Goal: Use online tool/utility: Use online tool/utility

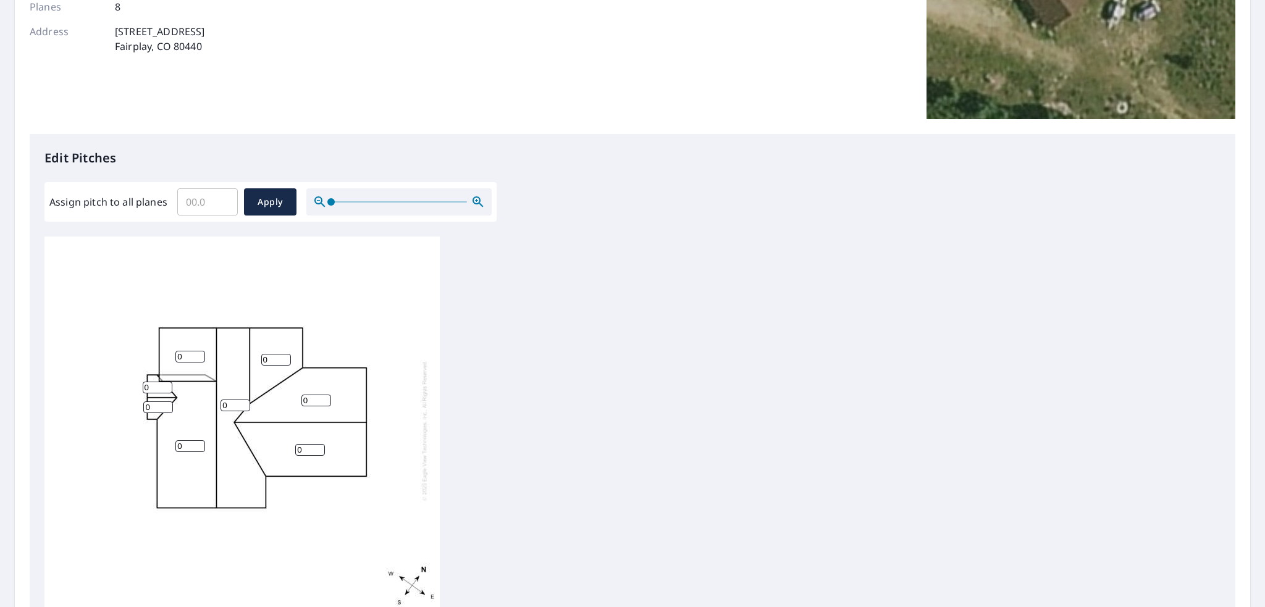
scroll to position [247, 0]
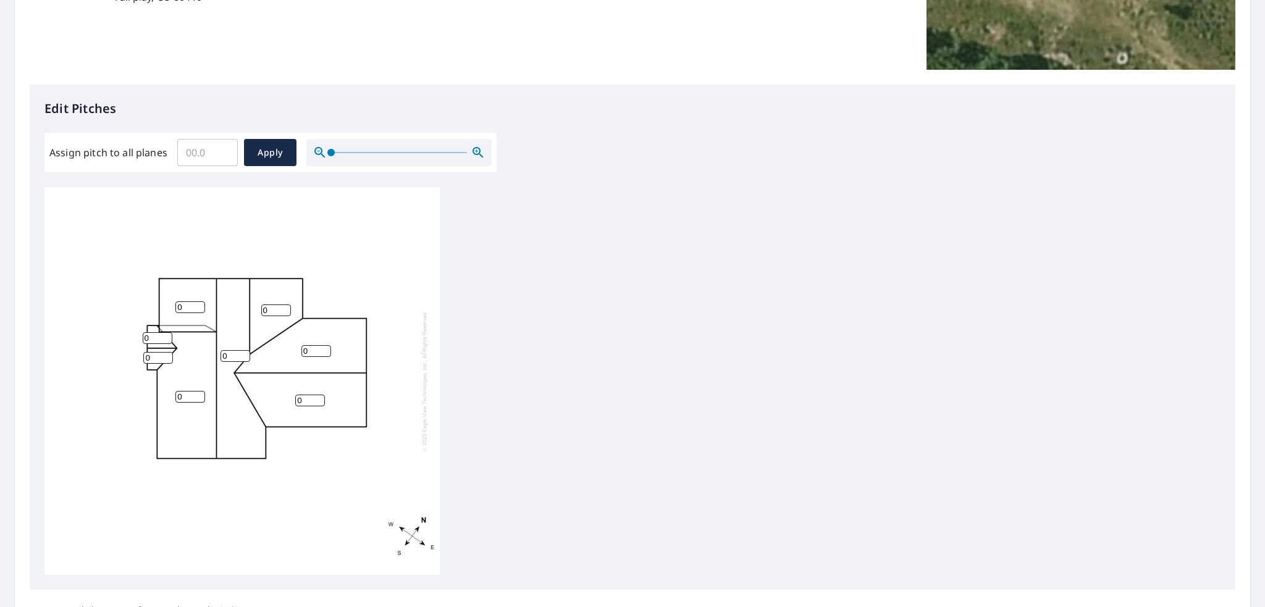
click at [273, 308] on input "0" at bounding box center [276, 311] width 30 height 12
type input "4"
click at [313, 348] on input "0" at bounding box center [316, 351] width 30 height 12
drag, startPoint x: 230, startPoint y: 358, endPoint x: 223, endPoint y: 358, distance: 7.4
click at [223, 358] on input "0" at bounding box center [236, 356] width 30 height 12
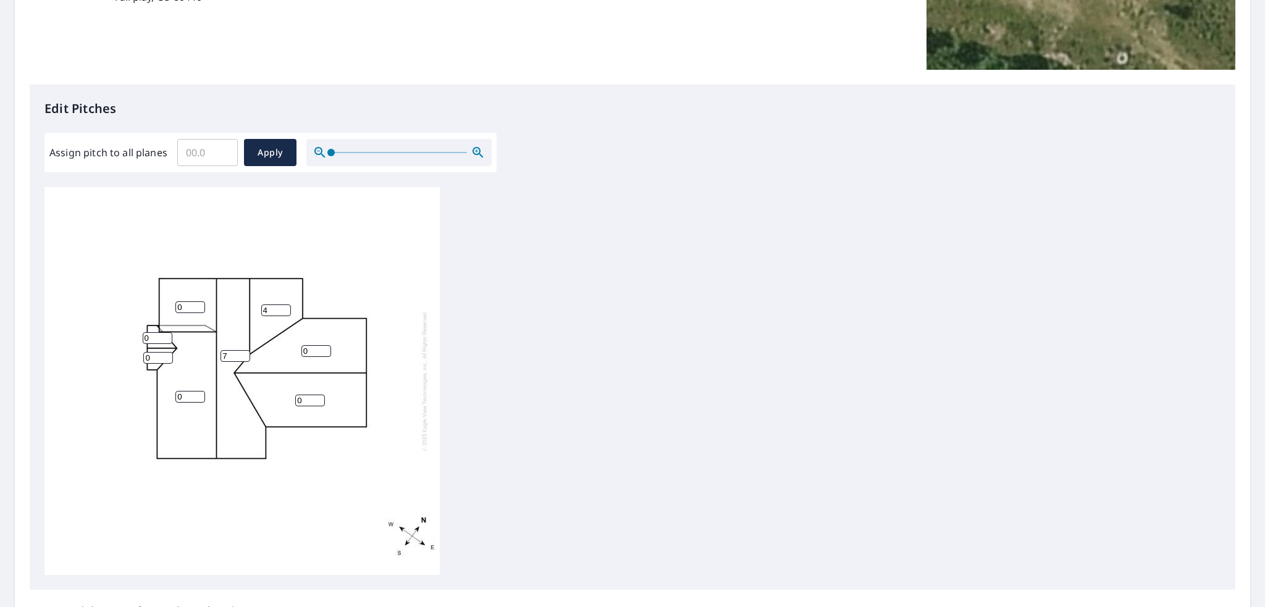
type input "7"
drag, startPoint x: 182, startPoint y: 405, endPoint x: 181, endPoint y: 399, distance: 6.3
click at [178, 401] on div "0 7 0 0 4 0 0 0" at bounding box center [241, 381] width 395 height 388
drag, startPoint x: 187, startPoint y: 396, endPoint x: 171, endPoint y: 395, distance: 16.1
click at [171, 395] on div "0 7 0 0 4 0 0 0" at bounding box center [241, 381] width 395 height 388
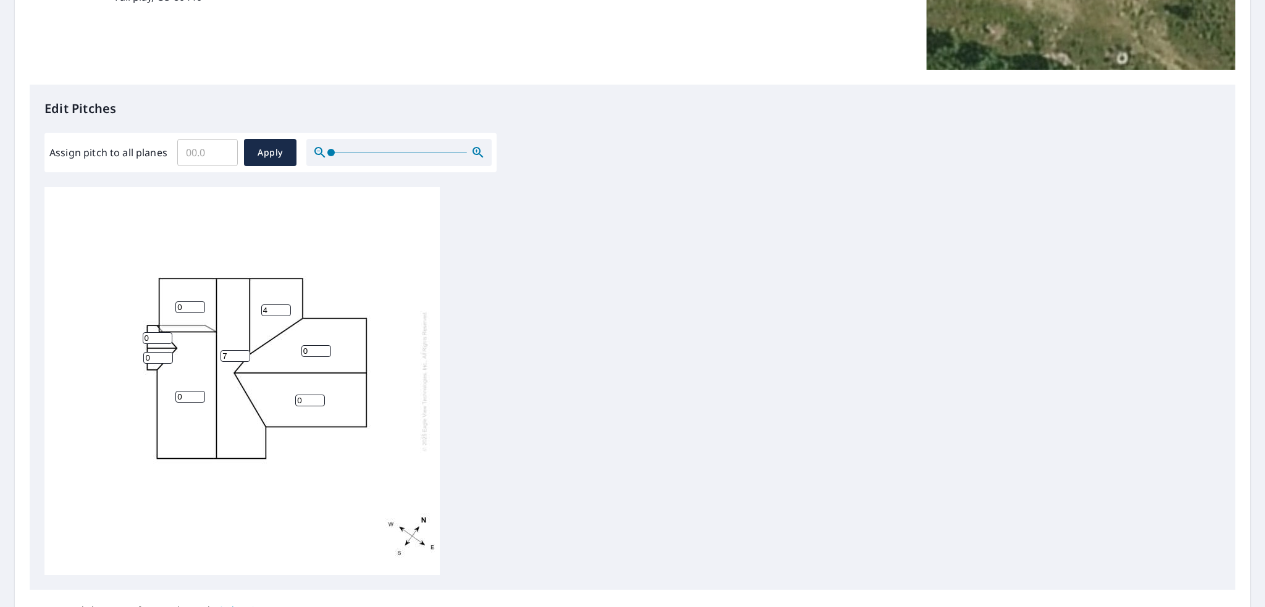
drag, startPoint x: 187, startPoint y: 305, endPoint x: 177, endPoint y: 306, distance: 9.9
click at [177, 306] on input "0" at bounding box center [190, 307] width 30 height 12
drag, startPoint x: 182, startPoint y: 306, endPoint x: 176, endPoint y: 306, distance: 6.2
click at [176, 306] on input "3" at bounding box center [190, 307] width 30 height 12
type input "4"
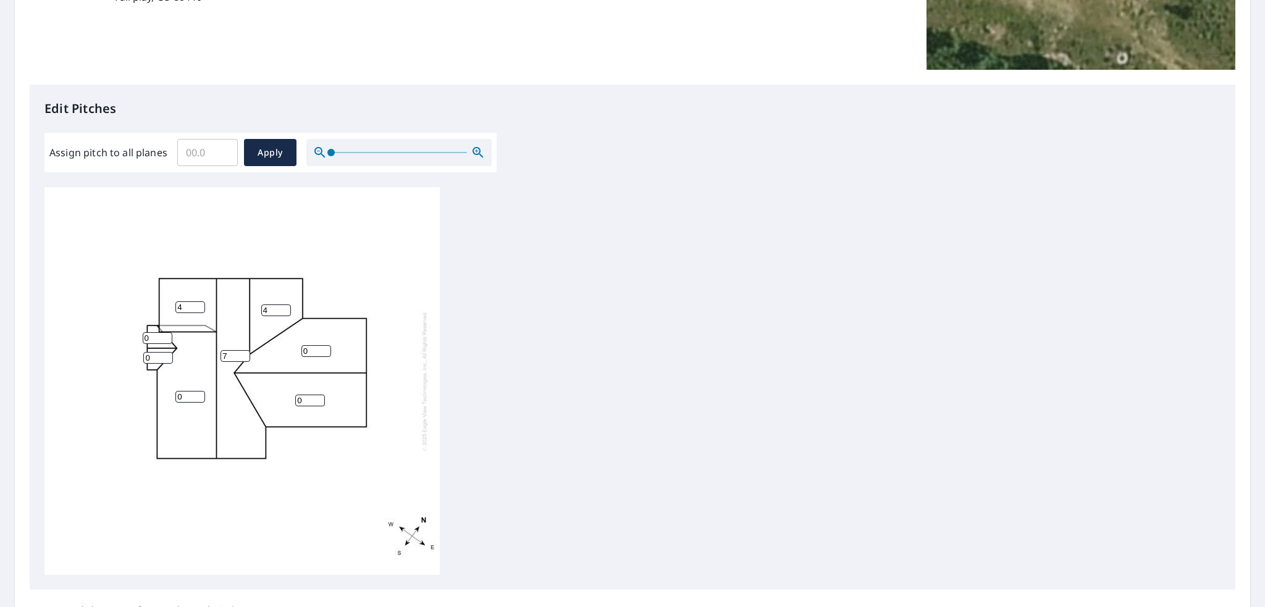
drag, startPoint x: 230, startPoint y: 353, endPoint x: 219, endPoint y: 355, distance: 11.2
click at [219, 355] on div "0 7 0 0 4 4 0 0" at bounding box center [241, 381] width 395 height 388
type input "8"
drag, startPoint x: 311, startPoint y: 397, endPoint x: 298, endPoint y: 397, distance: 13.0
click at [298, 397] on input "0" at bounding box center [310, 401] width 30 height 12
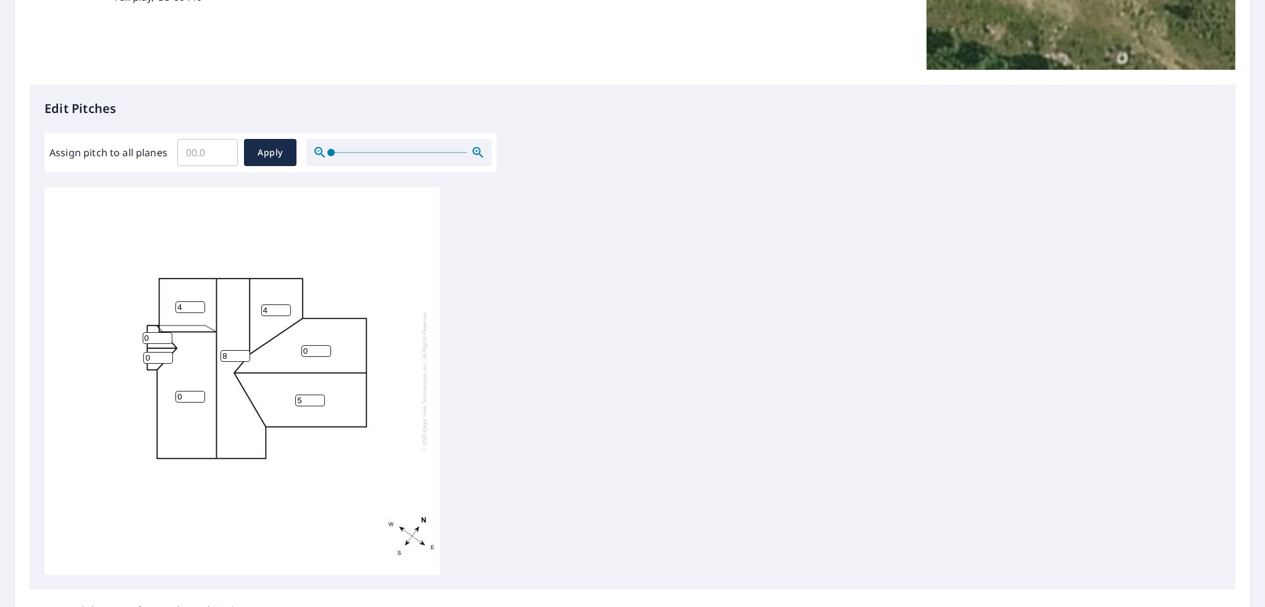
type input "5"
drag, startPoint x: 308, startPoint y: 352, endPoint x: 298, endPoint y: 353, distance: 10.0
click at [298, 353] on div "0 8 5 0 4 4 0 0" at bounding box center [241, 381] width 395 height 388
type input "5"
drag, startPoint x: 151, startPoint y: 339, endPoint x: 141, endPoint y: 339, distance: 9.9
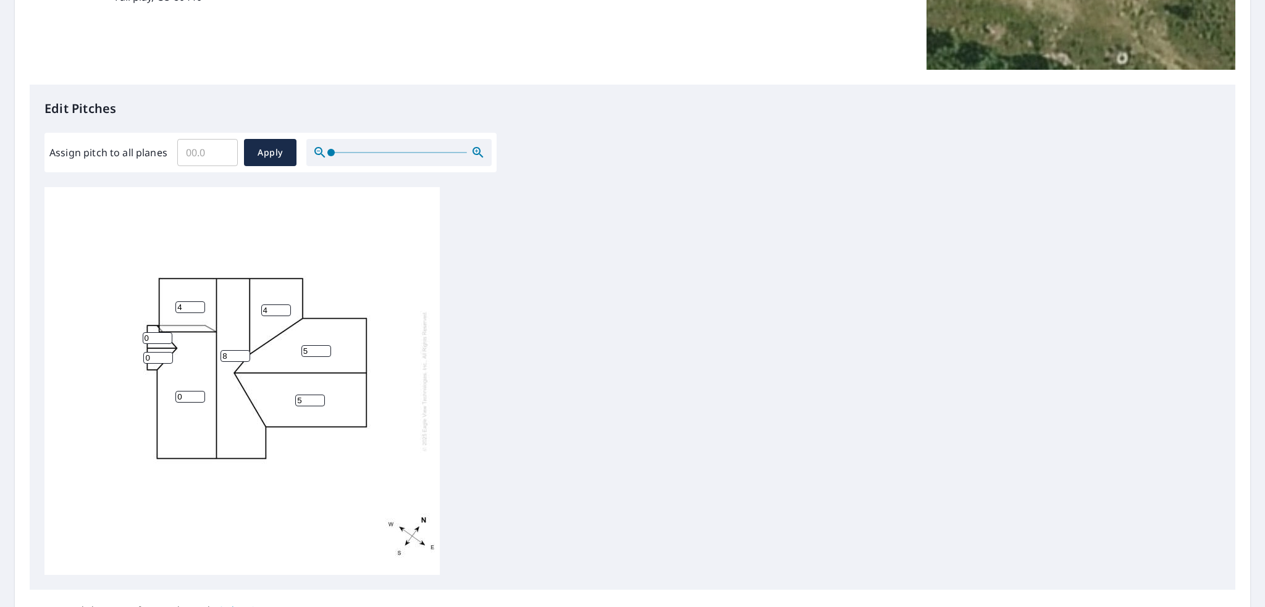
click at [141, 339] on div "0 8 5 5 4 4 0 0" at bounding box center [241, 381] width 395 height 388
type input "7"
drag, startPoint x: 183, startPoint y: 395, endPoint x: 164, endPoint y: 395, distance: 19.8
click at [164, 395] on div "0 8 5 5 4 4 7 0" at bounding box center [241, 381] width 395 height 388
type input "8"
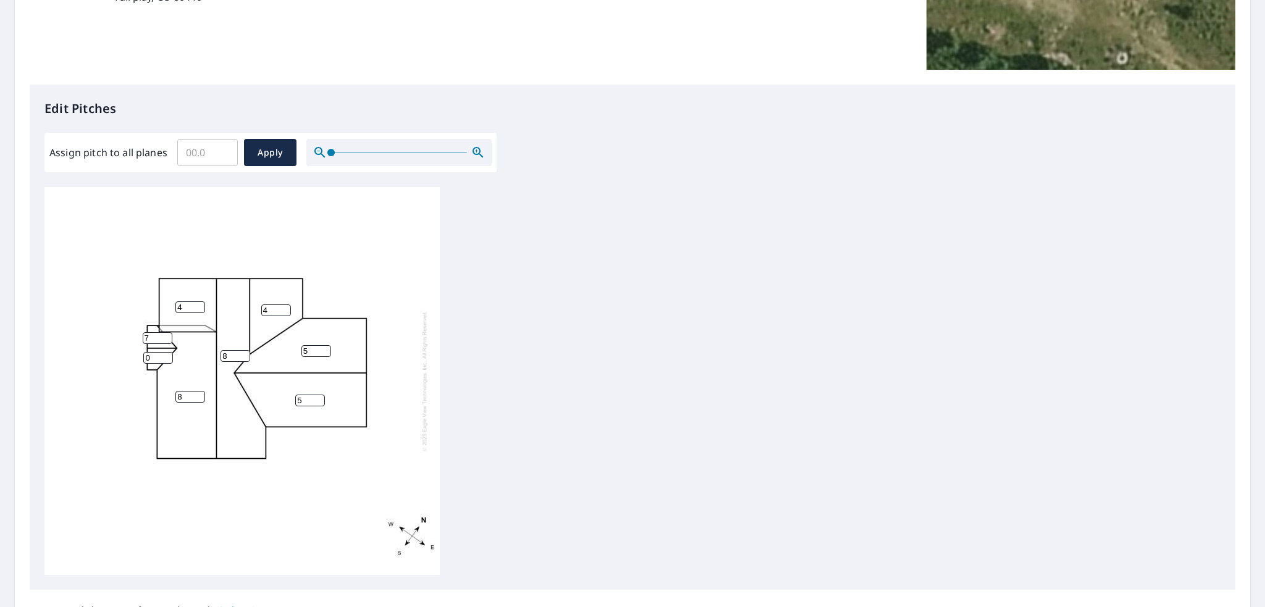
click at [144, 355] on input "0" at bounding box center [158, 358] width 30 height 12
type input "7"
click at [222, 351] on div "8 8 5 5 4 4 7 7" at bounding box center [241, 381] width 395 height 388
drag, startPoint x: 232, startPoint y: 356, endPoint x: 224, endPoint y: 356, distance: 8.6
click at [224, 356] on input "8" at bounding box center [236, 356] width 30 height 12
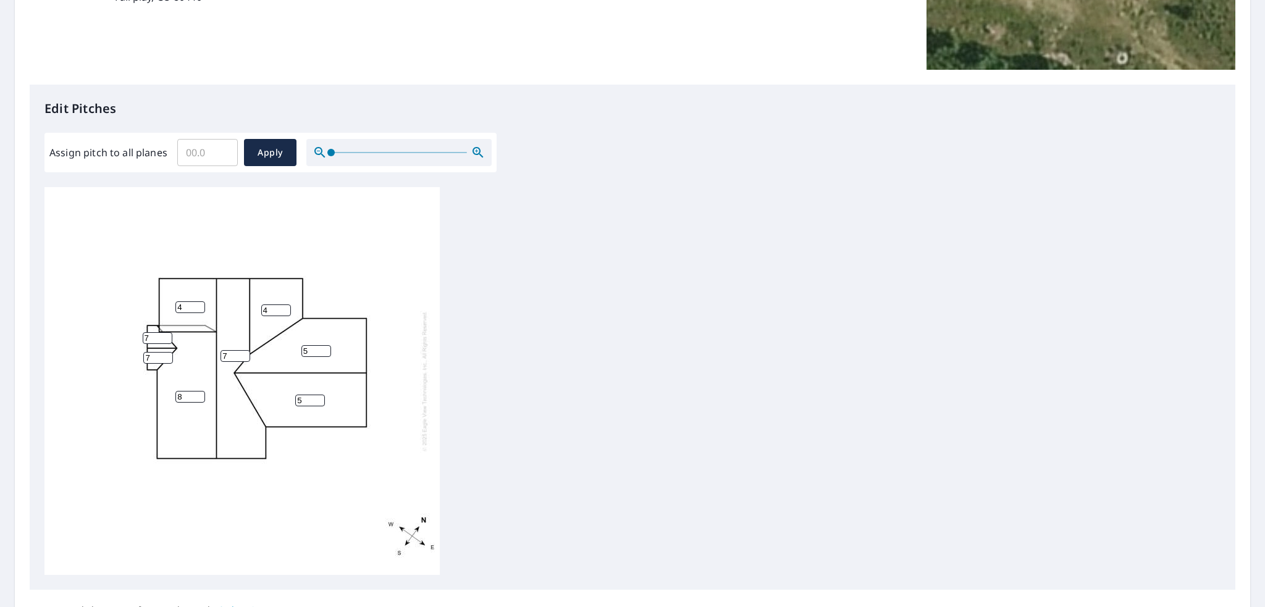
type input "7"
click at [179, 393] on input "8" at bounding box center [190, 397] width 30 height 12
drag, startPoint x: 187, startPoint y: 394, endPoint x: 177, endPoint y: 395, distance: 9.3
click at [177, 395] on input "8" at bounding box center [190, 397] width 30 height 12
type input "7"
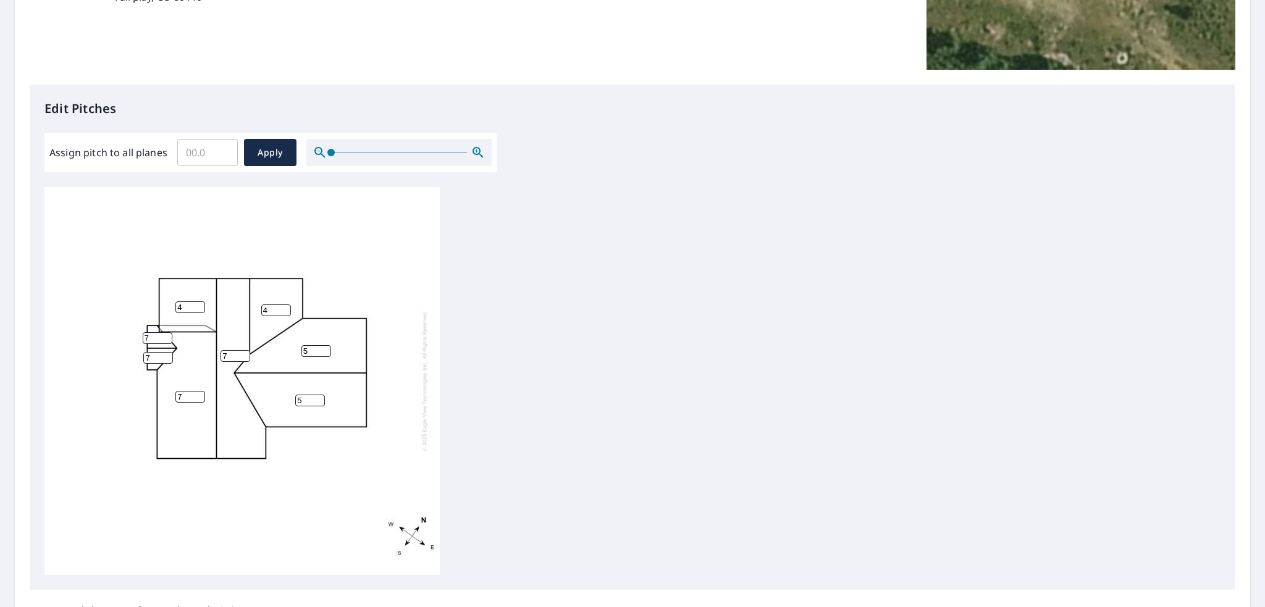
click at [313, 543] on div "7 7 5 5 4 4 7 7" at bounding box center [241, 381] width 395 height 388
click at [277, 156] on span "Apply" at bounding box center [270, 152] width 33 height 15
click at [193, 298] on input "number" at bounding box center [190, 304] width 30 height 12
click at [198, 298] on input "1" at bounding box center [190, 304] width 30 height 12
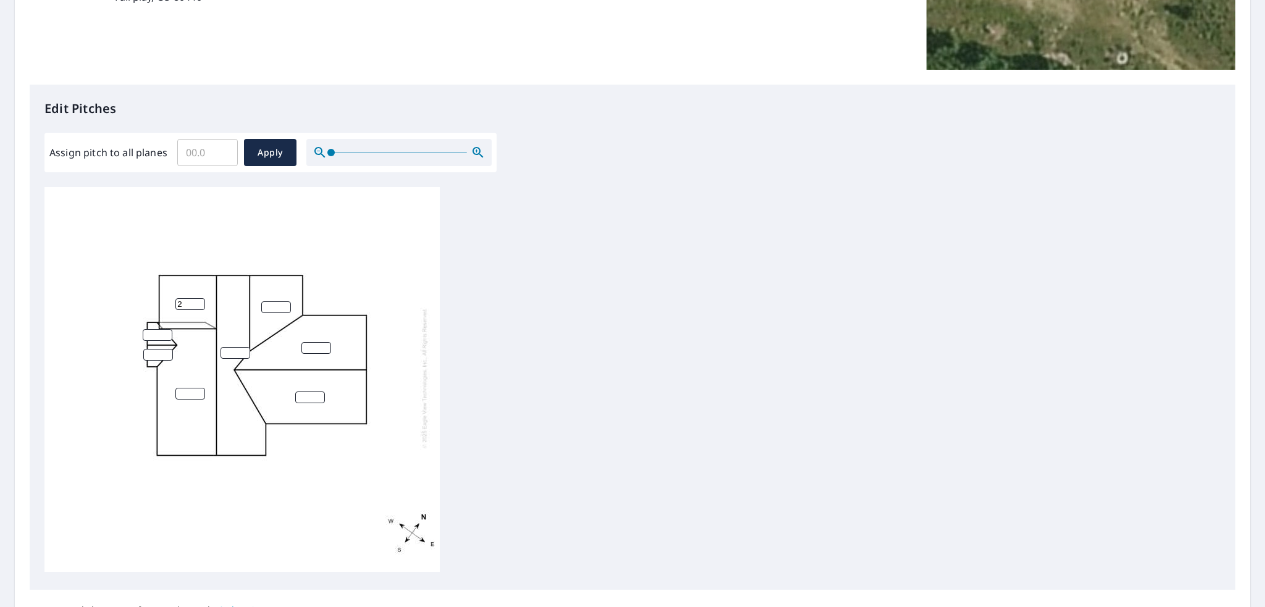
click at [198, 298] on input "2" at bounding box center [190, 304] width 30 height 12
click at [198, 298] on input "3" at bounding box center [190, 304] width 30 height 12
type input "4"
click at [198, 298] on input "4" at bounding box center [190, 304] width 30 height 12
click at [284, 301] on input "1" at bounding box center [276, 307] width 30 height 12
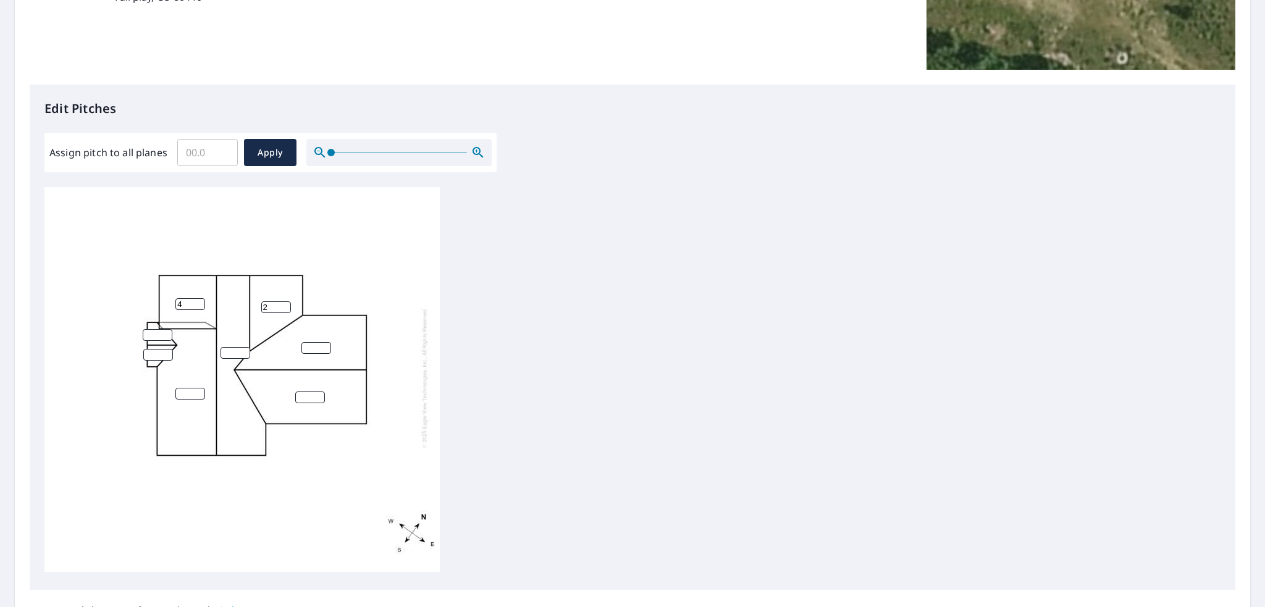
click at [284, 301] on input "2" at bounding box center [276, 307] width 30 height 12
click at [284, 301] on input "3" at bounding box center [276, 307] width 30 height 12
type input "4"
click at [284, 301] on input "4" at bounding box center [276, 307] width 30 height 12
click at [238, 347] on input "number" at bounding box center [236, 353] width 30 height 12
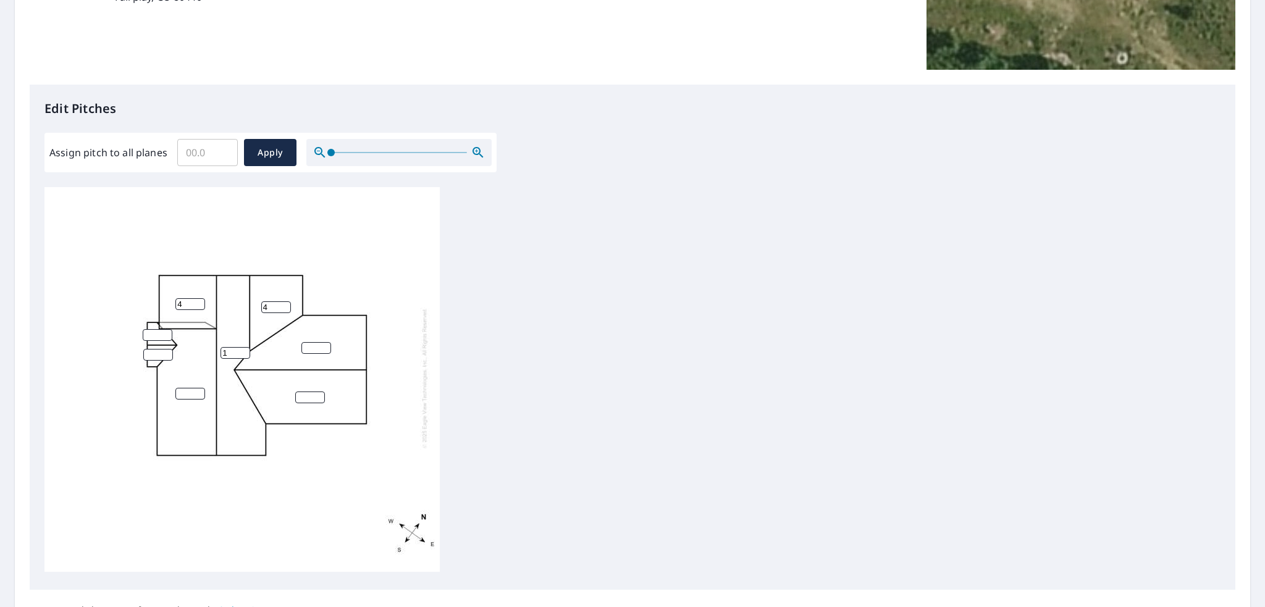
click at [244, 347] on input "1" at bounding box center [236, 353] width 30 height 12
click at [244, 347] on input "2" at bounding box center [236, 353] width 30 height 12
click at [245, 347] on input "3" at bounding box center [236, 353] width 30 height 12
click at [245, 347] on input "4" at bounding box center [236, 353] width 30 height 12
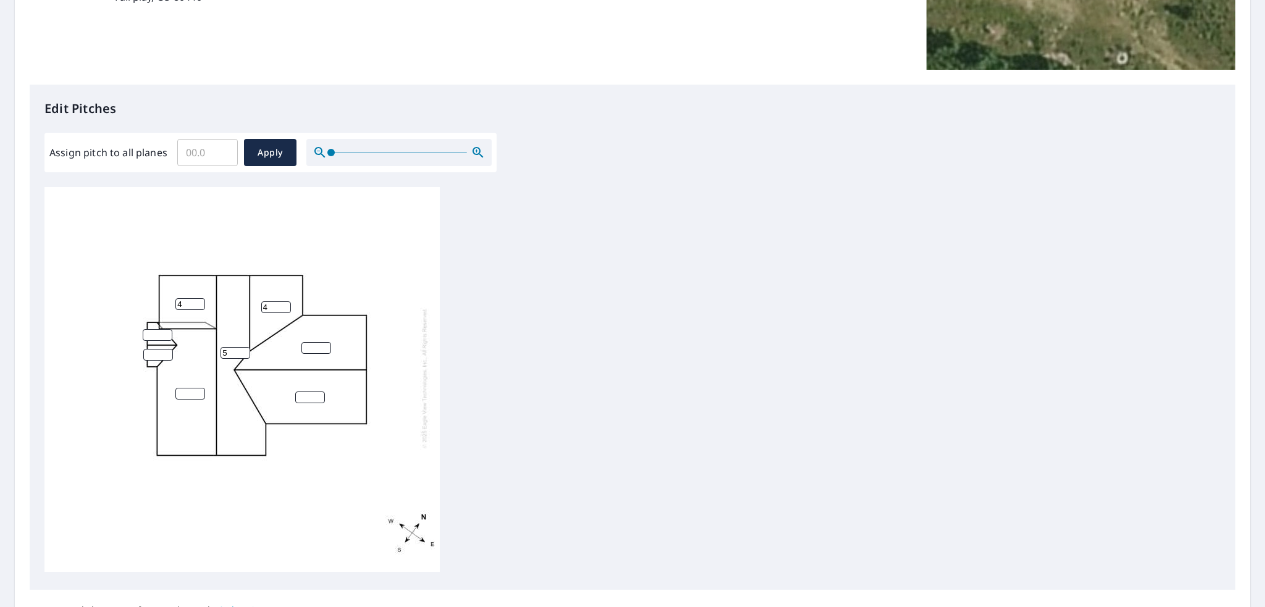
click at [246, 347] on input "5" at bounding box center [236, 353] width 30 height 12
click at [245, 347] on input "6" at bounding box center [236, 353] width 30 height 12
type input "7"
click at [242, 347] on input "7" at bounding box center [236, 353] width 30 height 12
click at [166, 349] on input "1" at bounding box center [158, 355] width 30 height 12
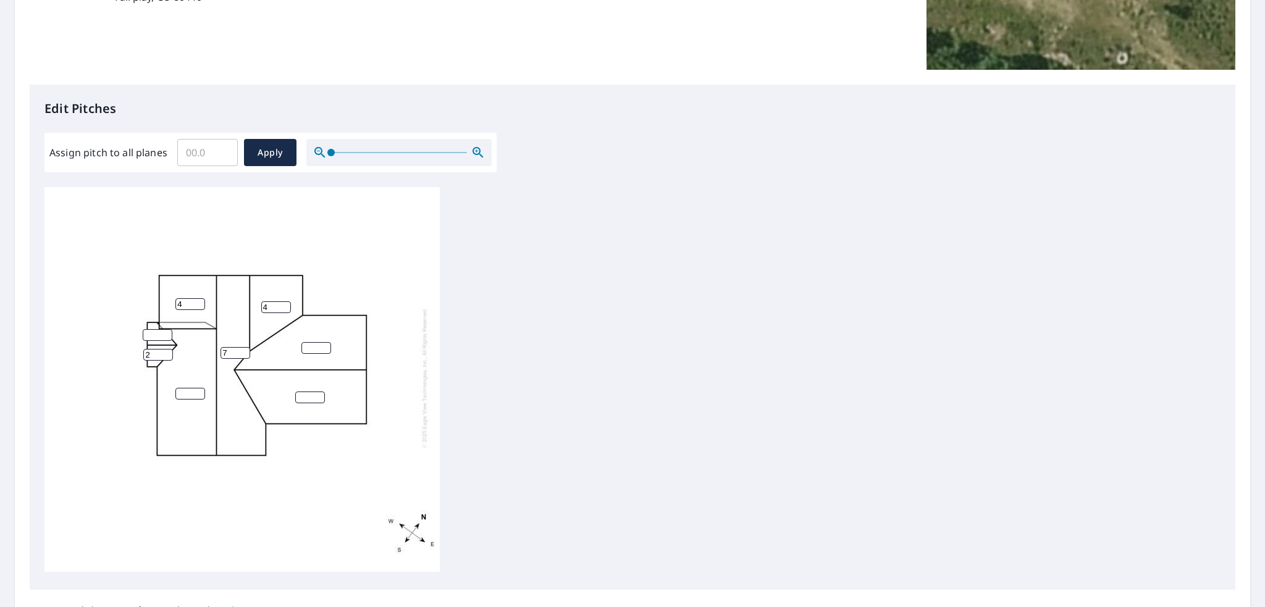
click at [166, 349] on input "2" at bounding box center [158, 355] width 30 height 12
click at [167, 349] on input "3" at bounding box center [158, 355] width 30 height 12
click at [167, 349] on input "4" at bounding box center [158, 355] width 30 height 12
click at [167, 349] on input "5" at bounding box center [158, 355] width 30 height 12
click at [167, 349] on input "6" at bounding box center [158, 355] width 30 height 12
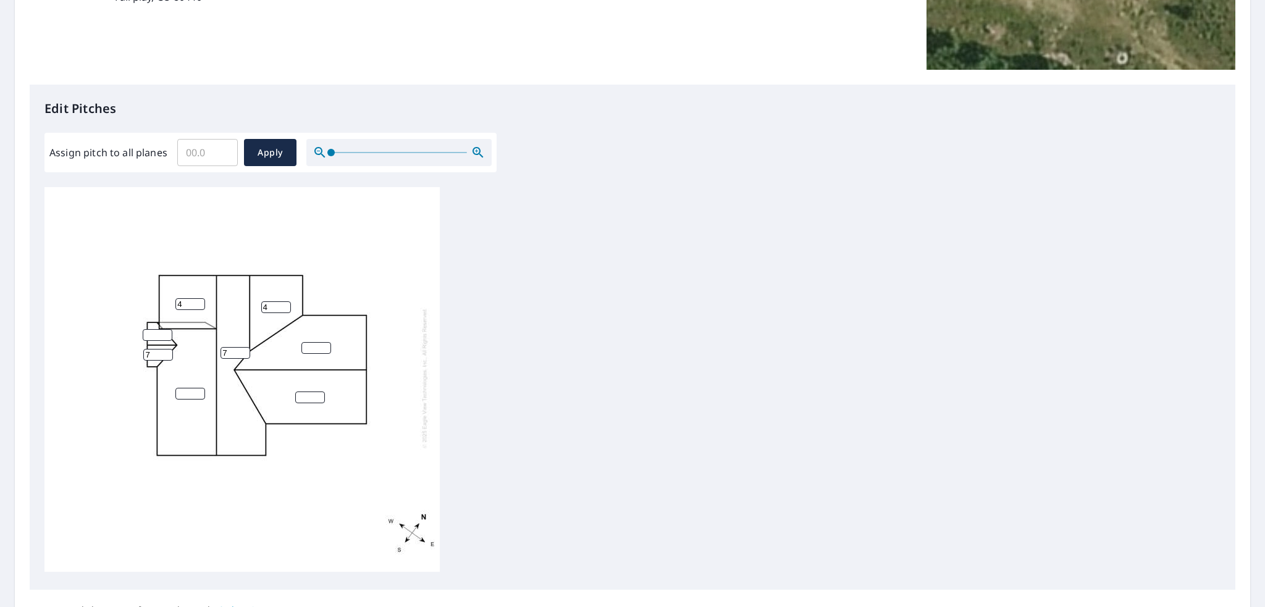
type input "7"
click at [167, 349] on input "7" at bounding box center [158, 355] width 30 height 12
click at [167, 329] on input "1" at bounding box center [158, 335] width 30 height 12
click at [167, 329] on input "2" at bounding box center [158, 335] width 30 height 12
click at [167, 329] on input "3" at bounding box center [158, 335] width 30 height 12
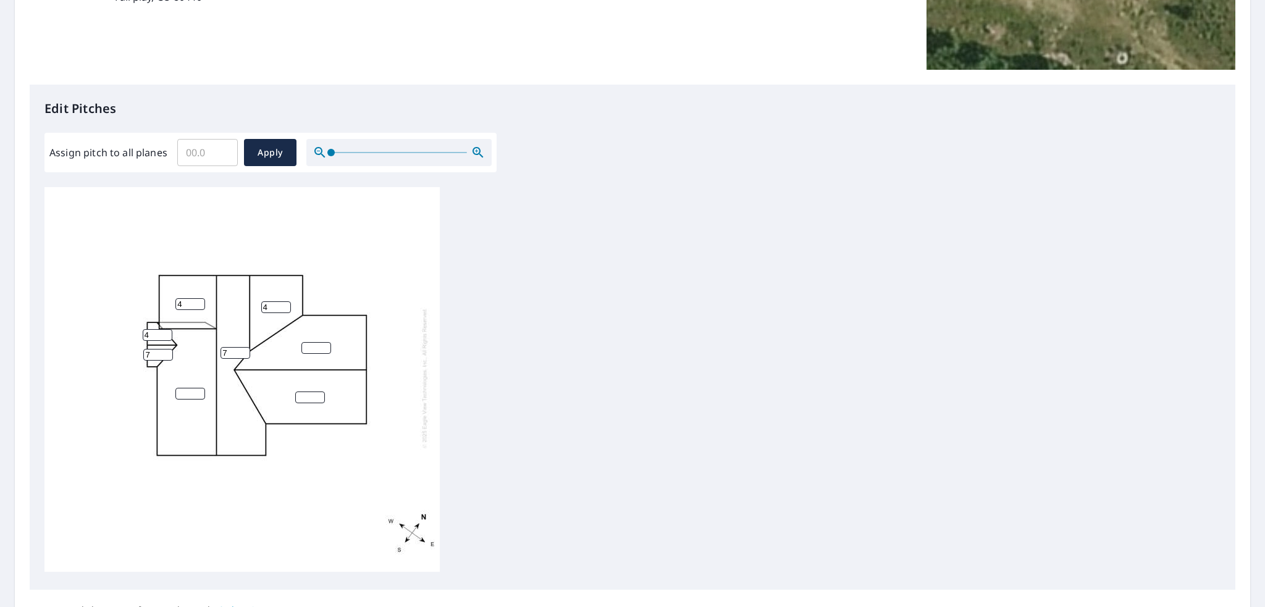
click at [167, 329] on input "4" at bounding box center [158, 335] width 30 height 12
click at [167, 329] on input "5" at bounding box center [158, 335] width 30 height 12
click at [167, 329] on input "6" at bounding box center [158, 335] width 30 height 12
type input "7"
click at [167, 329] on input "7" at bounding box center [158, 335] width 30 height 12
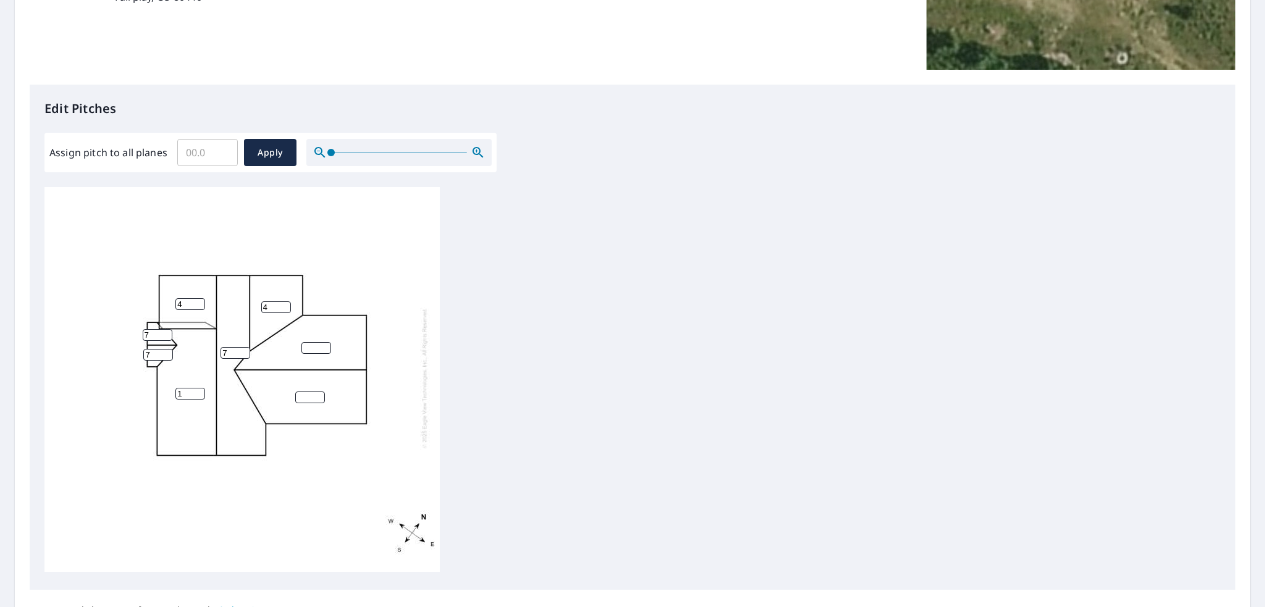
click at [200, 388] on input "1" at bounding box center [190, 394] width 30 height 12
click at [200, 388] on input "2" at bounding box center [190, 394] width 30 height 12
click at [200, 388] on input "3" at bounding box center [190, 394] width 30 height 12
click at [200, 388] on input "4" at bounding box center [190, 394] width 30 height 12
click at [200, 388] on input "5" at bounding box center [190, 394] width 30 height 12
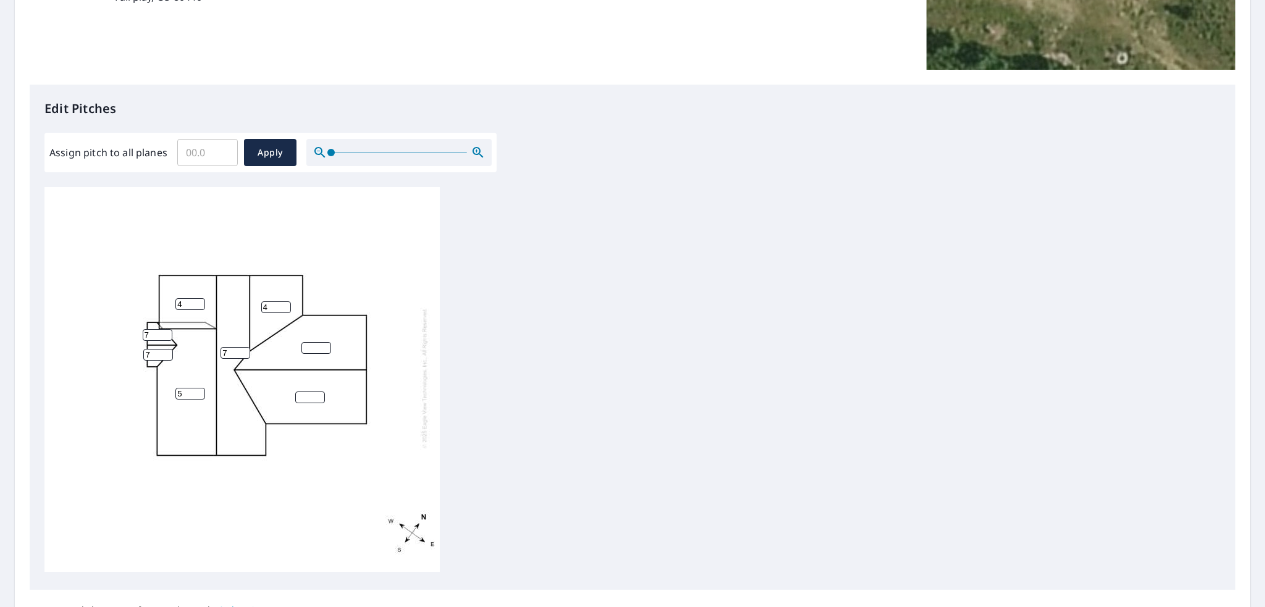
click at [200, 388] on input "5" at bounding box center [190, 394] width 30 height 12
click at [200, 388] on input "6" at bounding box center [190, 394] width 30 height 12
type input "7"
click at [200, 388] on input "7" at bounding box center [190, 394] width 30 height 12
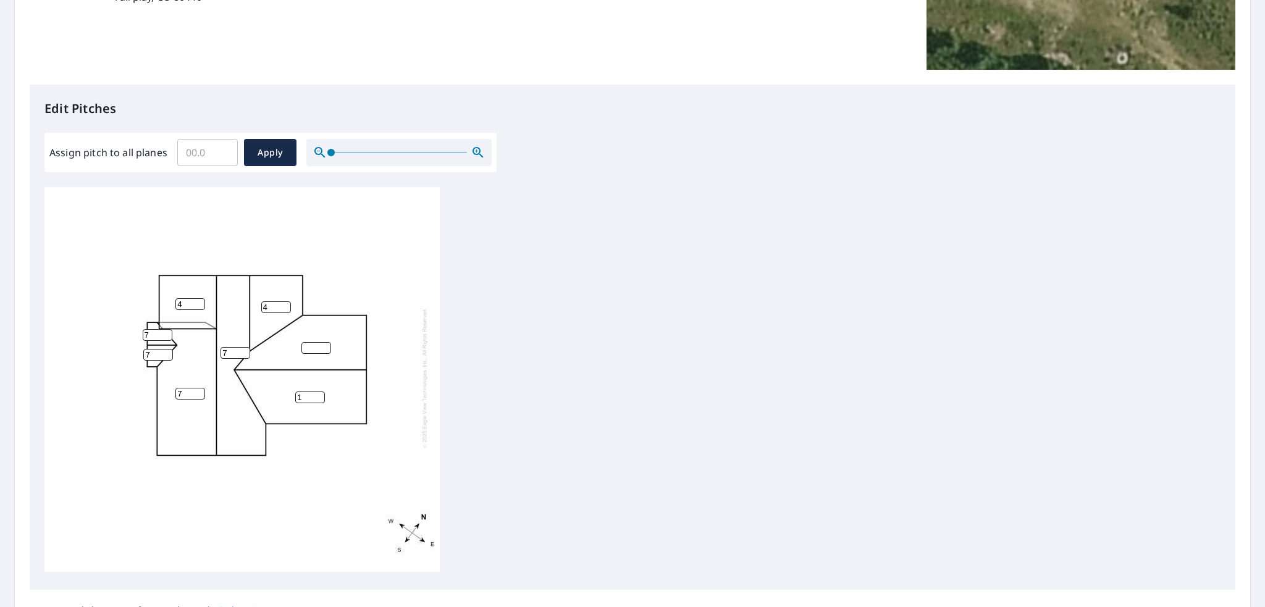
click at [318, 392] on input "1" at bounding box center [310, 398] width 30 height 12
click at [318, 392] on input "2" at bounding box center [310, 398] width 30 height 12
click at [318, 392] on input "3" at bounding box center [310, 398] width 30 height 12
click at [318, 392] on input "4" at bounding box center [310, 398] width 30 height 12
click at [318, 392] on input "5" at bounding box center [310, 398] width 30 height 12
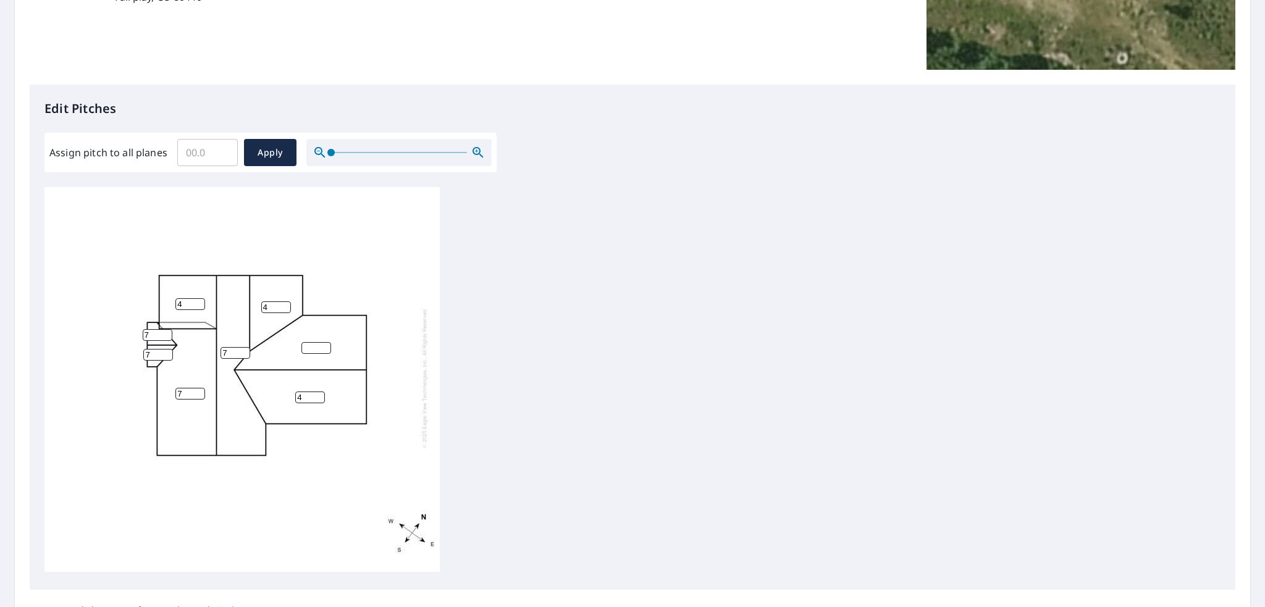
type input "4"
click at [318, 392] on input "4" at bounding box center [310, 398] width 30 height 12
click at [324, 342] on input "1" at bounding box center [316, 348] width 30 height 12
click at [324, 342] on input "2" at bounding box center [316, 348] width 30 height 12
click at [324, 342] on input "3" at bounding box center [316, 348] width 30 height 12
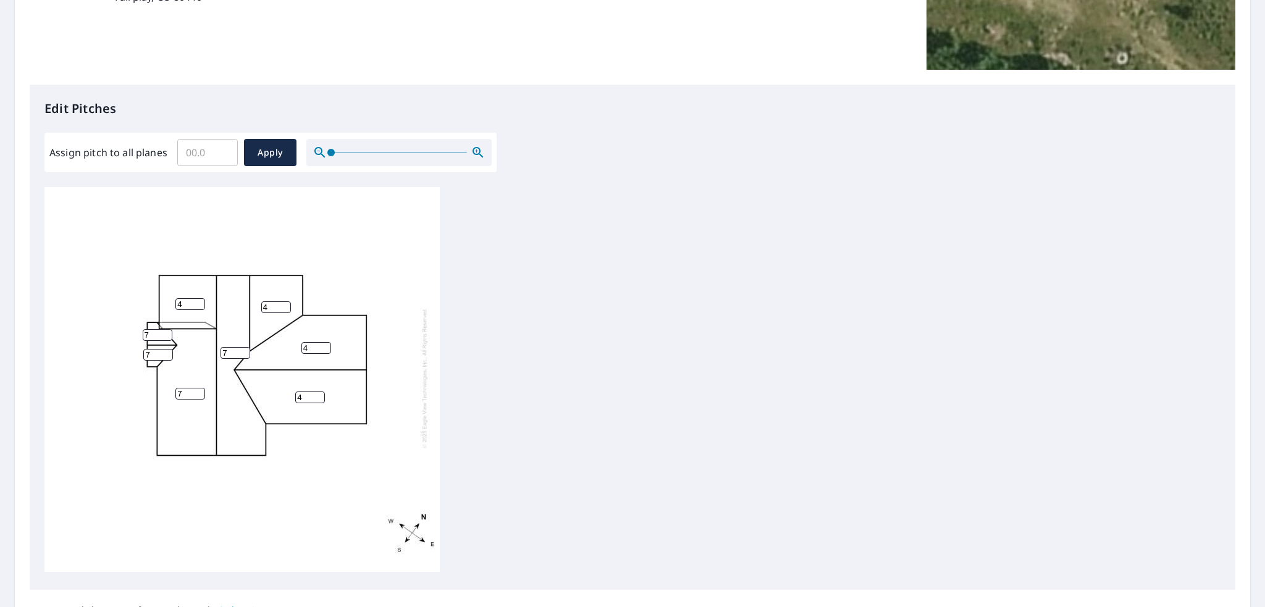
click at [324, 342] on input "4" at bounding box center [316, 348] width 30 height 12
type input "5"
click at [324, 342] on input "5" at bounding box center [316, 348] width 30 height 12
type input "5"
click at [319, 392] on input "5" at bounding box center [310, 398] width 30 height 12
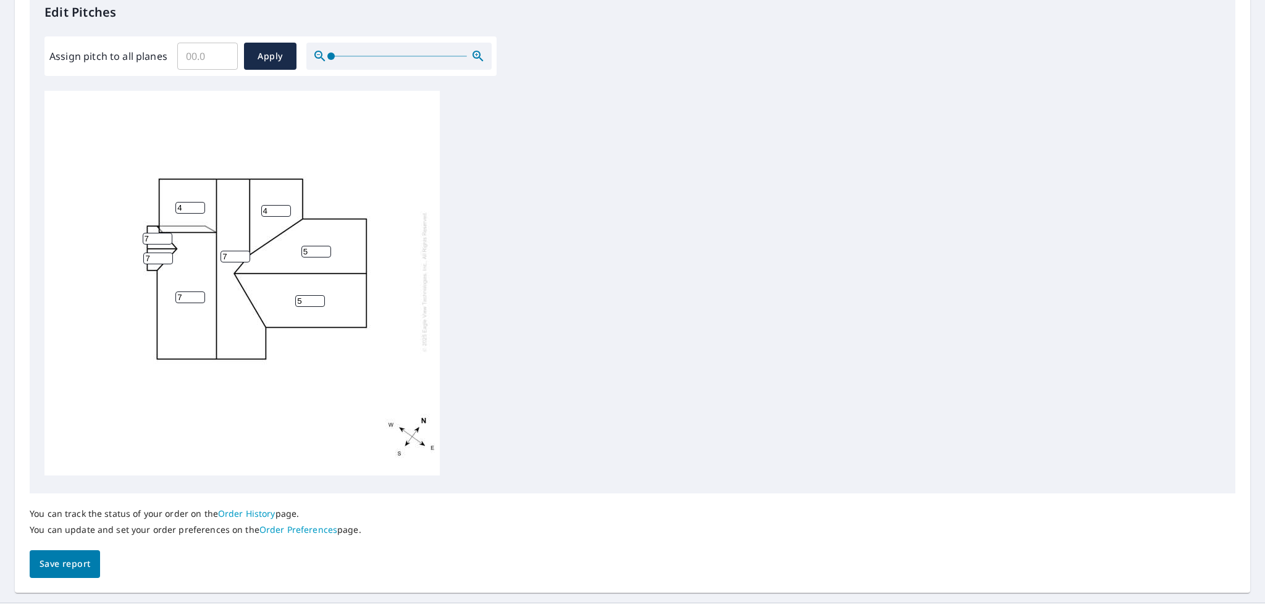
scroll to position [370, 0]
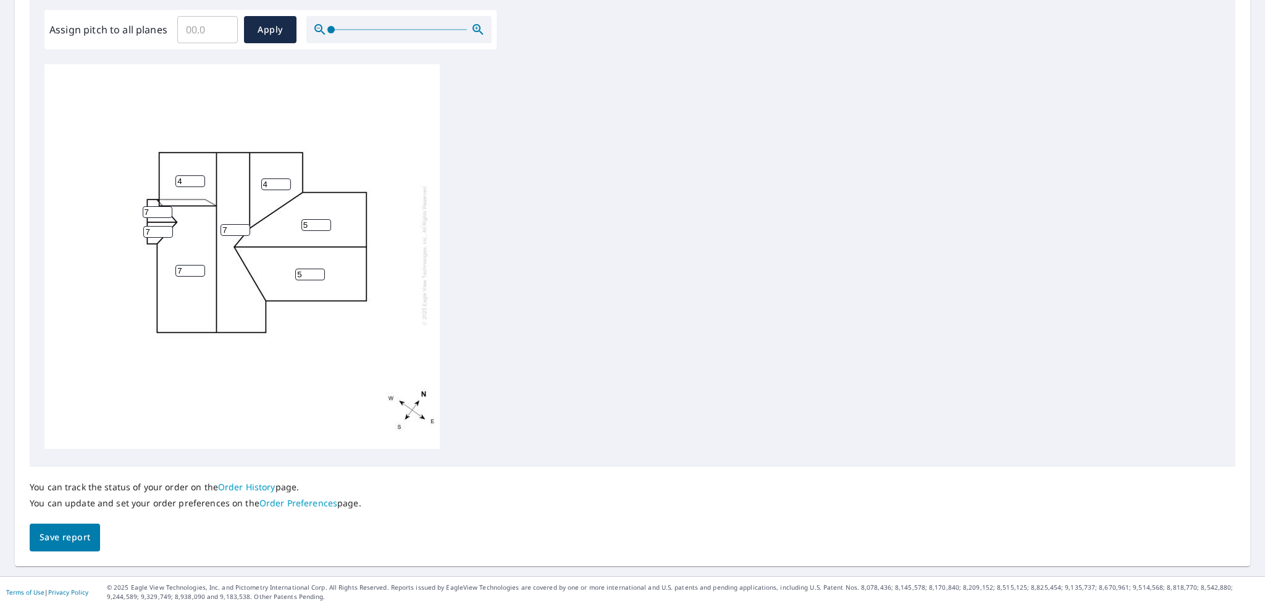
click at [72, 533] on span "Save report" at bounding box center [65, 537] width 51 height 15
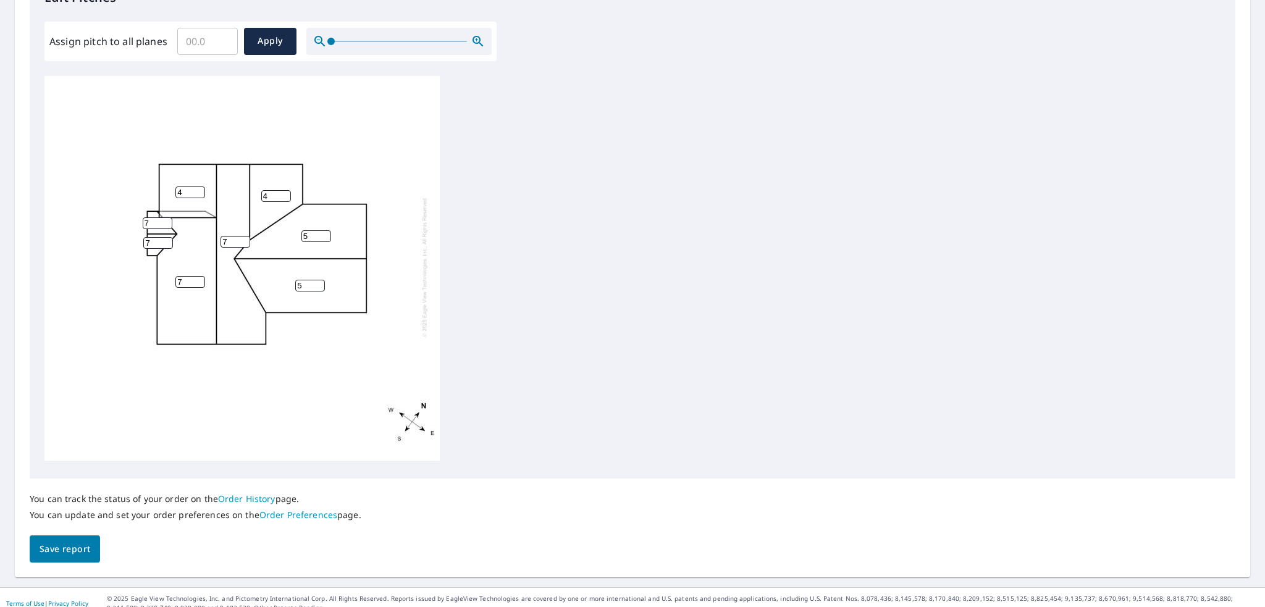
scroll to position [415, 0]
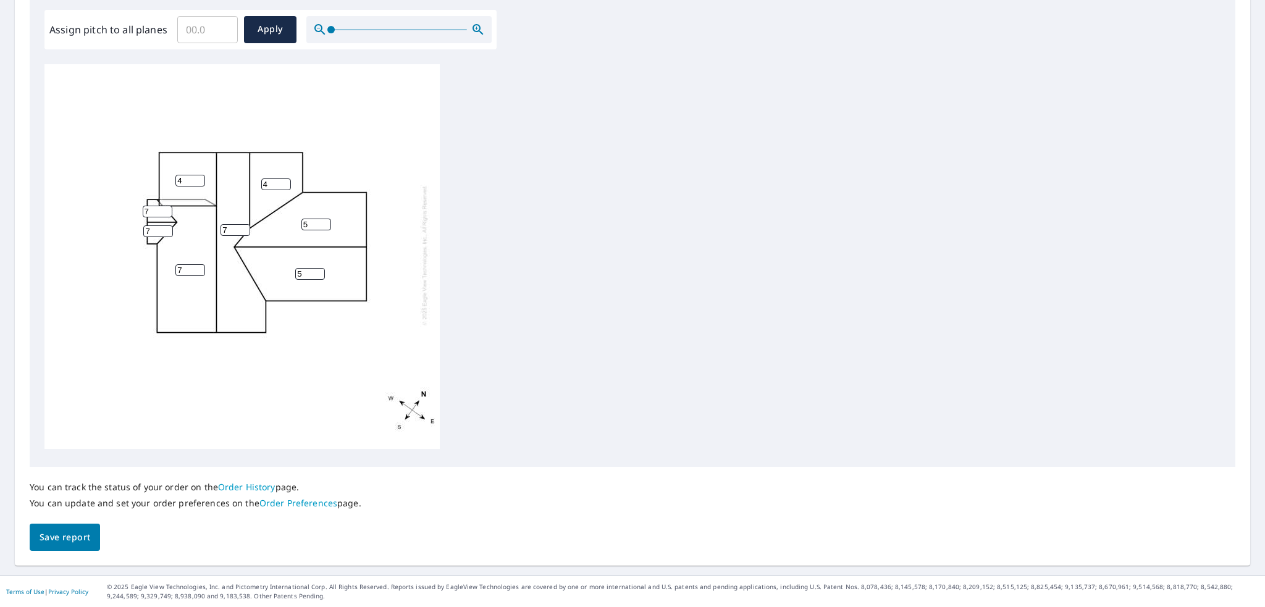
click at [40, 549] on button "Save report" at bounding box center [65, 538] width 70 height 28
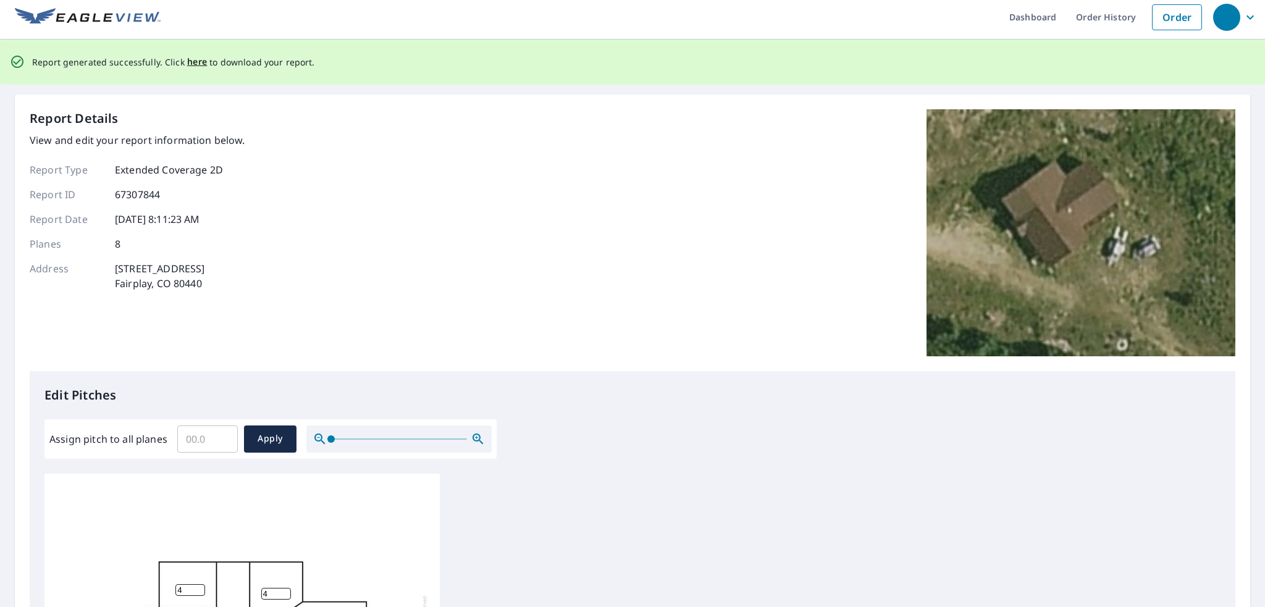
scroll to position [0, 0]
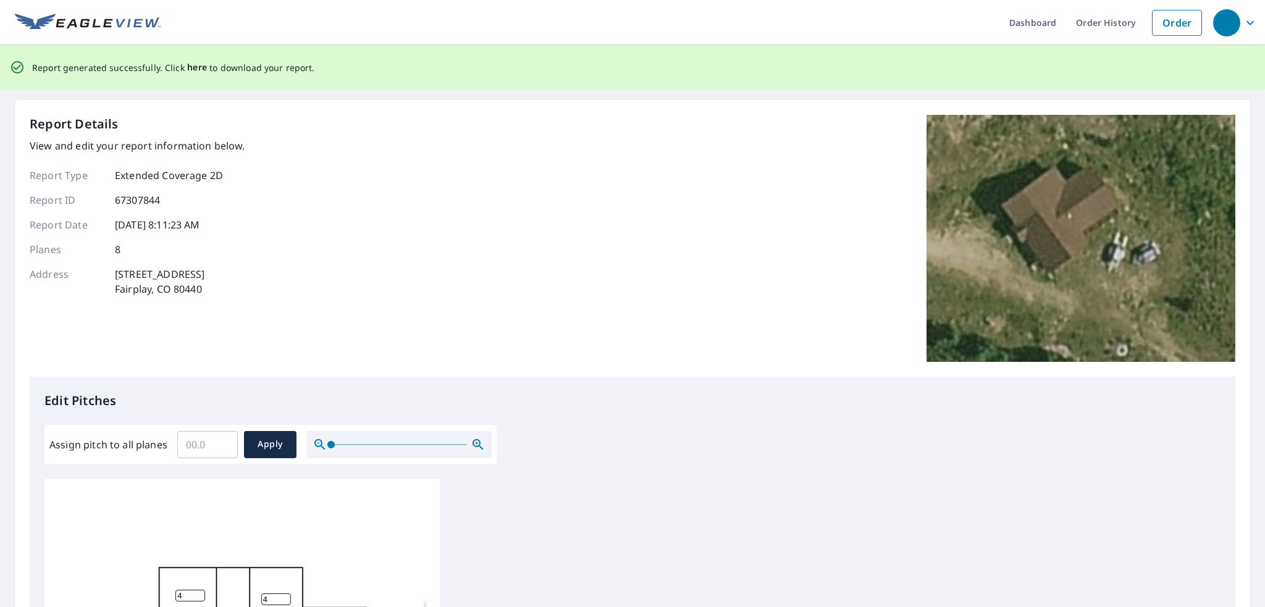
click at [187, 66] on span "here" at bounding box center [197, 67] width 20 height 15
